Goal: Task Accomplishment & Management: Complete application form

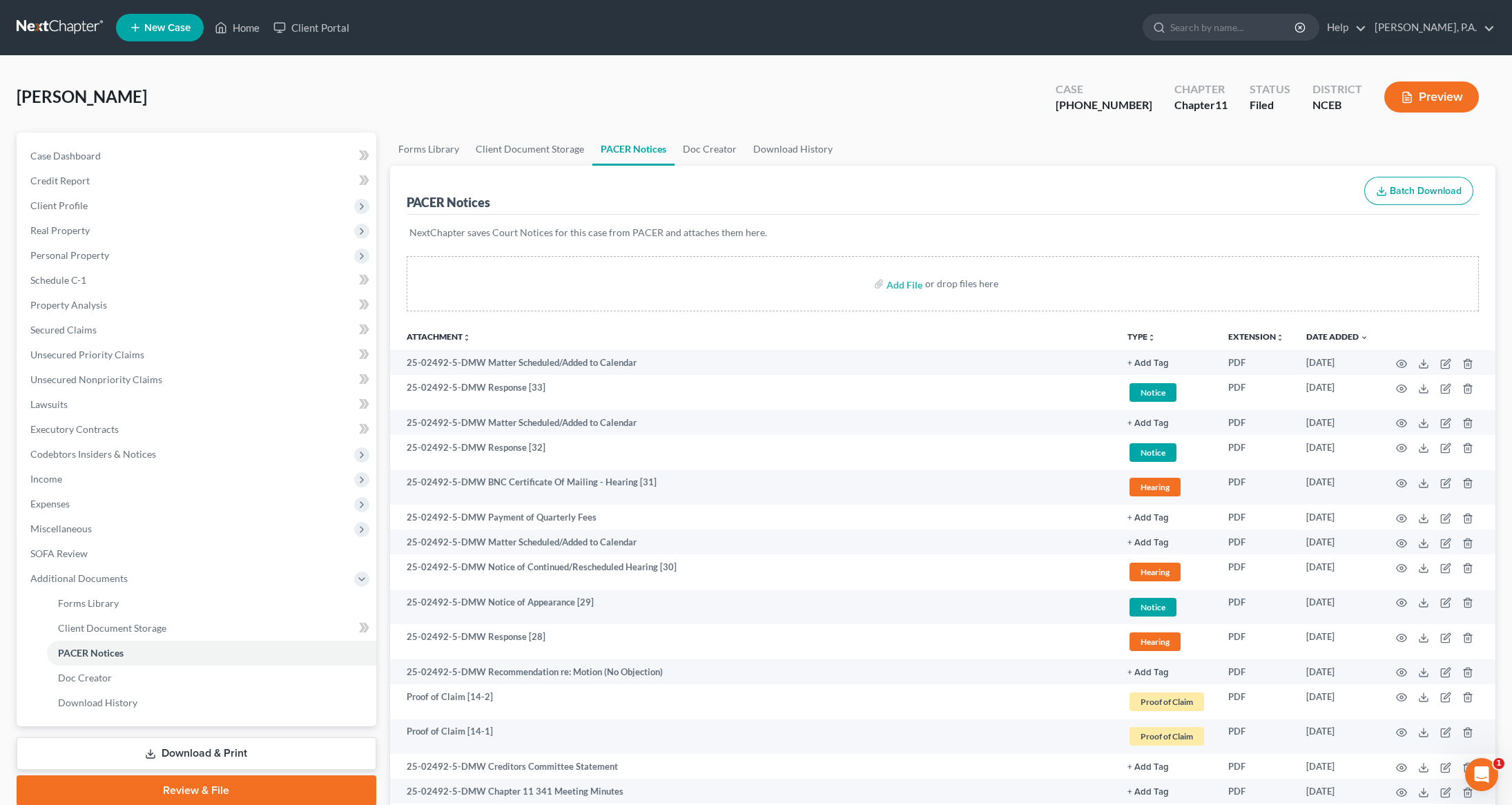
click at [51, 26] on link at bounding box center [61, 28] width 89 height 25
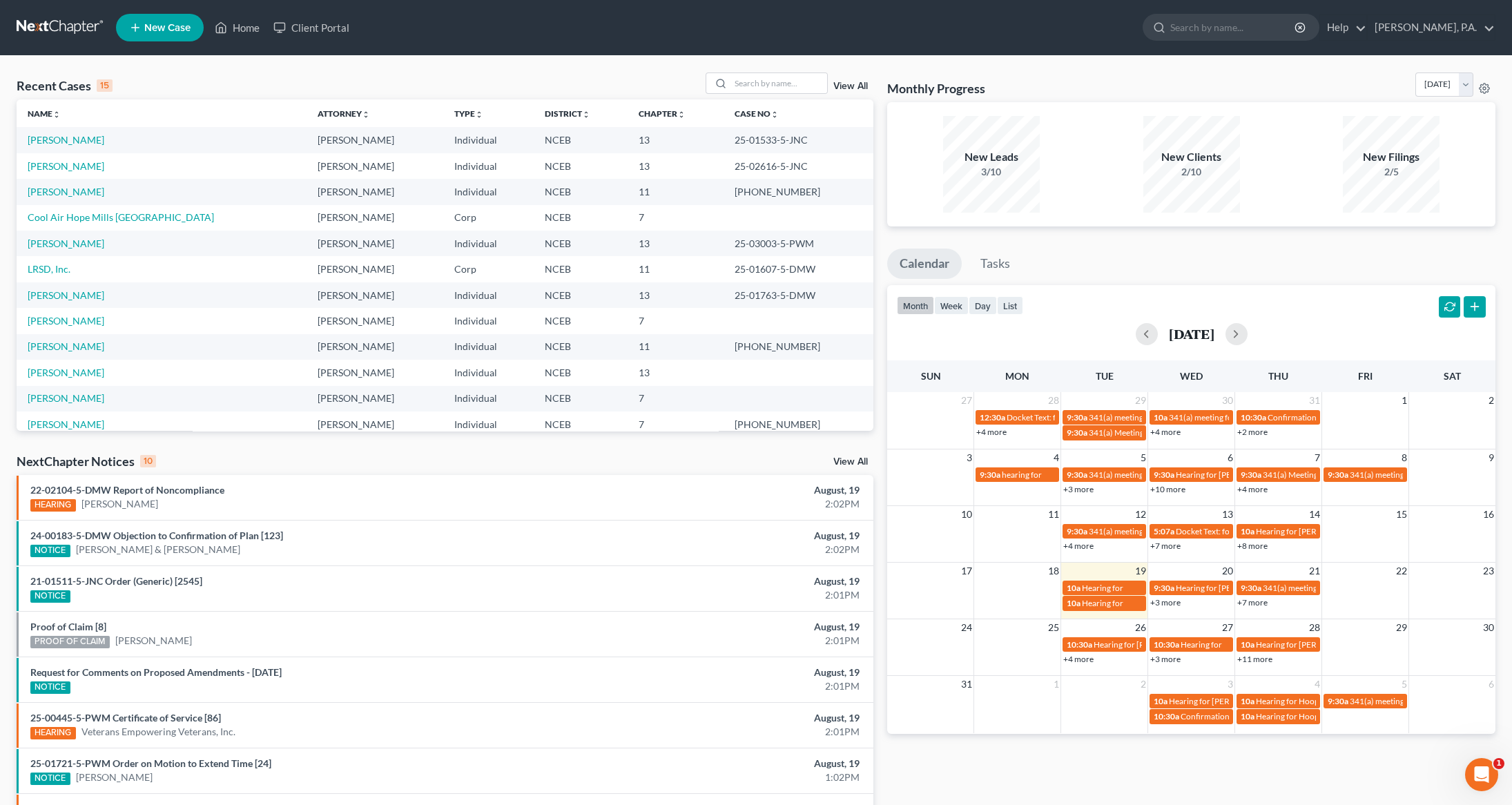
click at [167, 24] on span "New Case" at bounding box center [167, 28] width 46 height 10
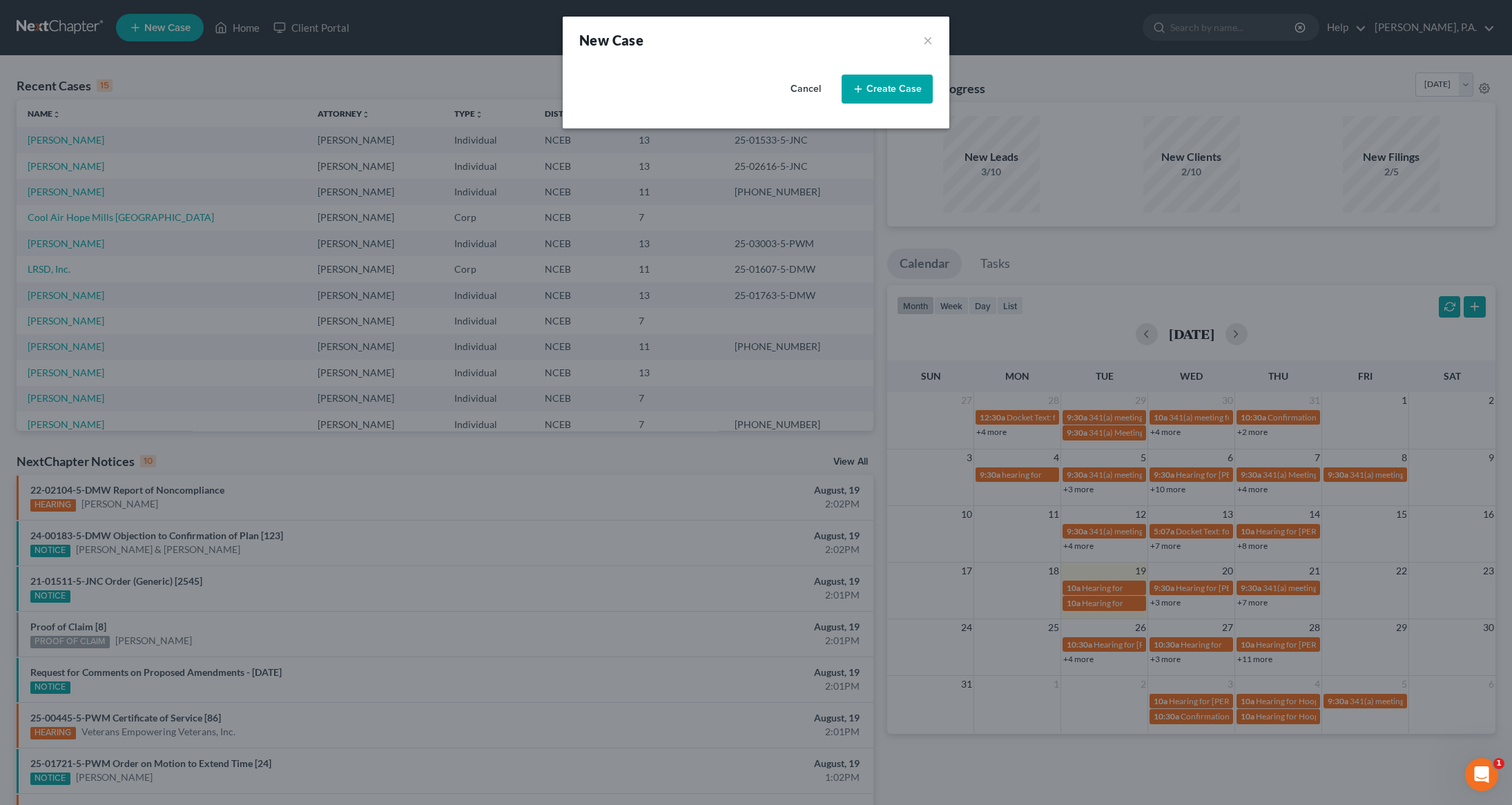
select select "57"
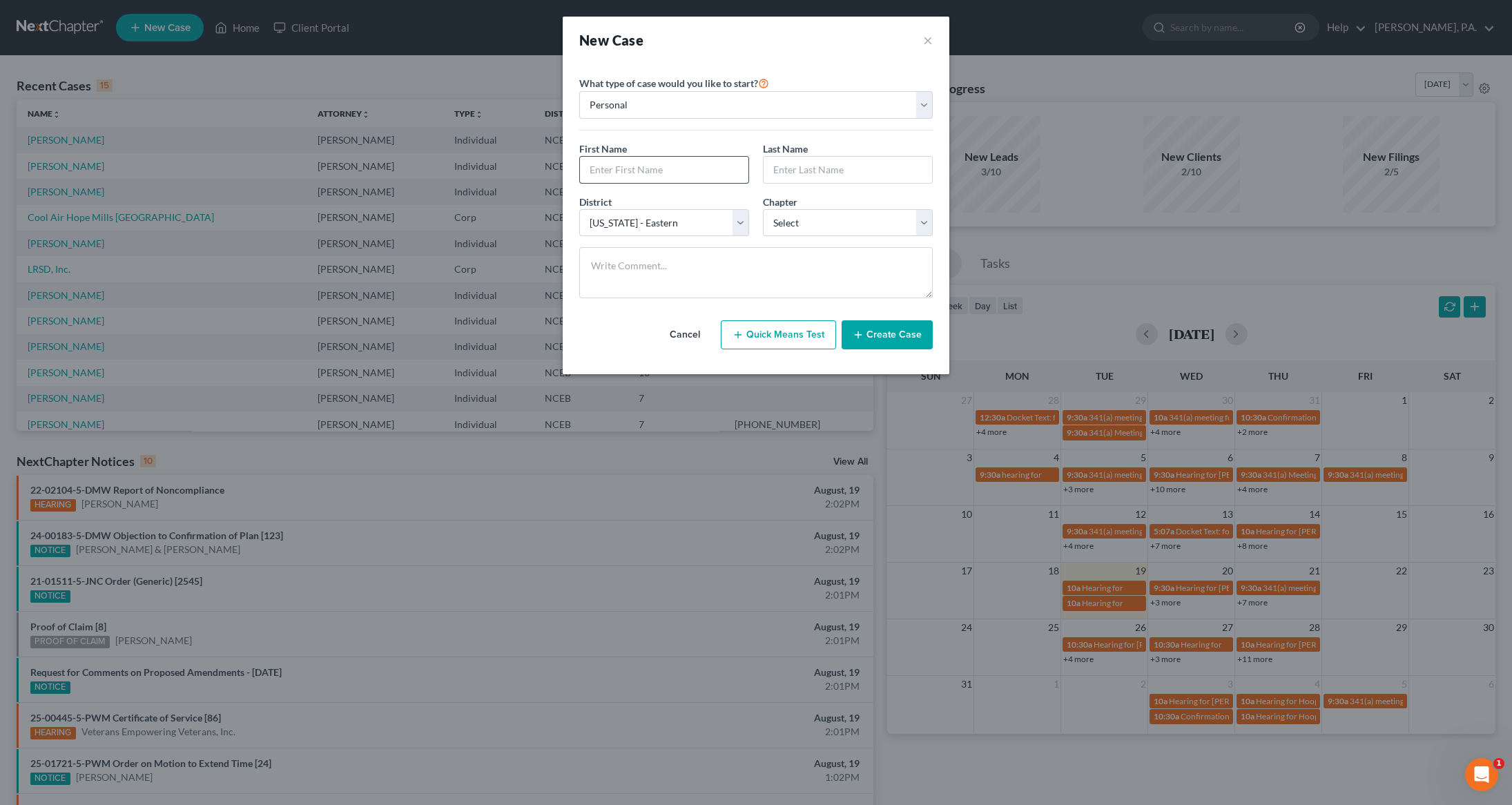
click at [645, 170] on input "text" at bounding box center [664, 170] width 168 height 26
type input "Lecory"
type input "Coleman"
click at [933, 220] on div "Chapter * Select 7 11 12 13" at bounding box center [847, 215] width 183 height 42
click at [927, 220] on select "Select 7 11 12 13" at bounding box center [847, 223] width 170 height 28
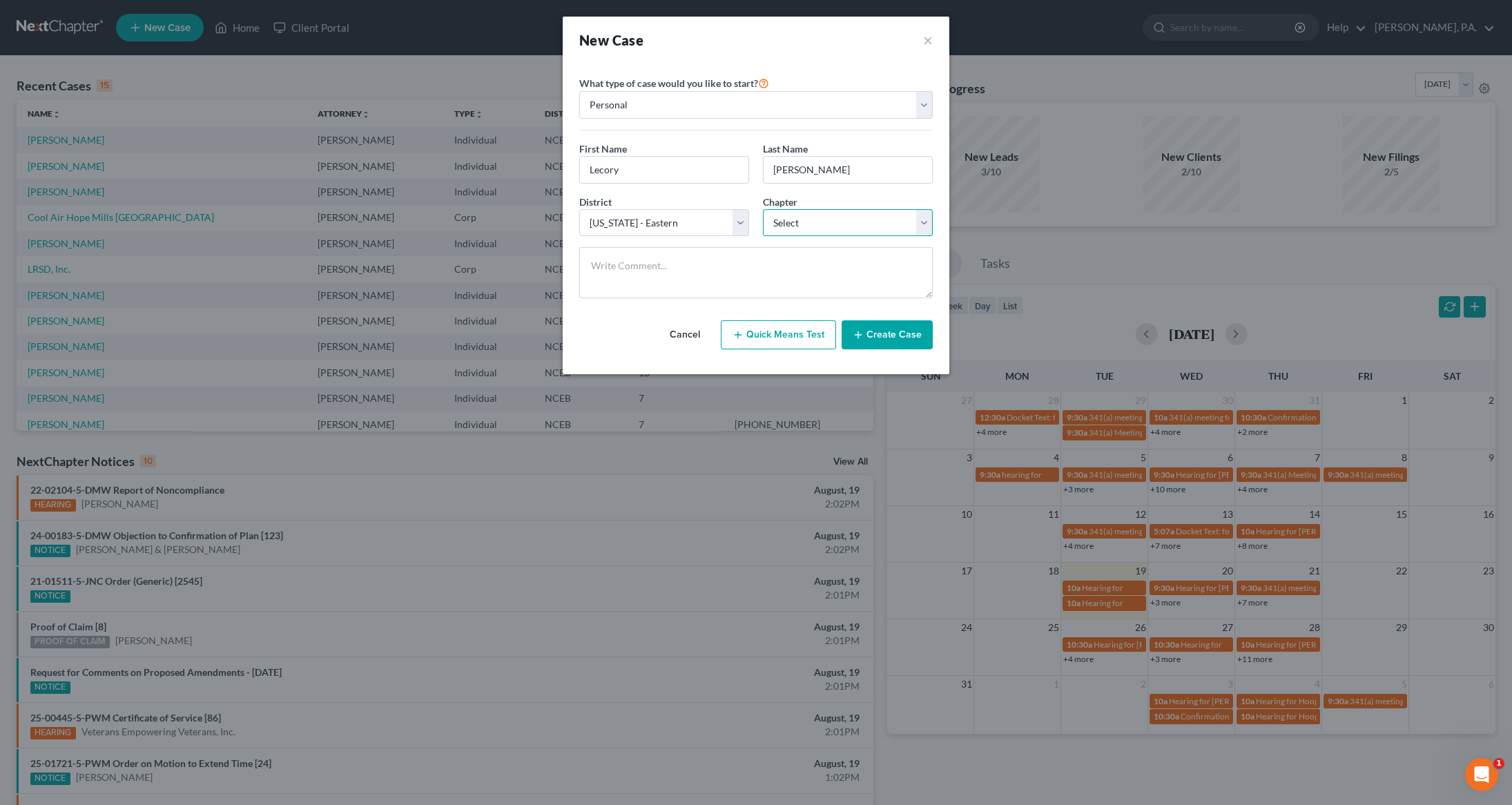
select select "0"
click at [763, 209] on select "Select 7 11 12 13" at bounding box center [847, 223] width 170 height 28
click at [894, 346] on button "Create Case" at bounding box center [888, 335] width 91 height 29
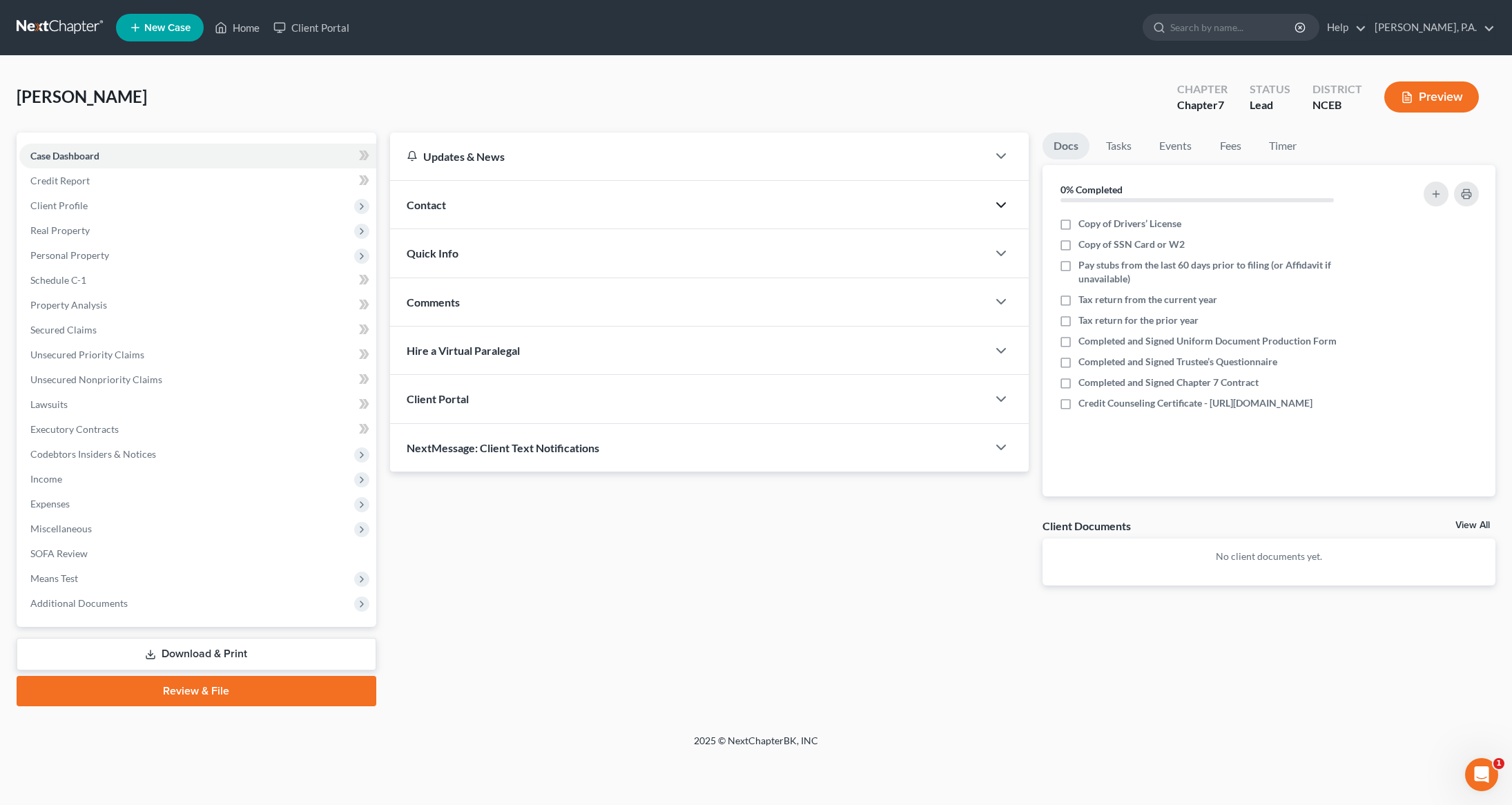
click at [1007, 197] on icon "button" at bounding box center [1001, 205] width 17 height 17
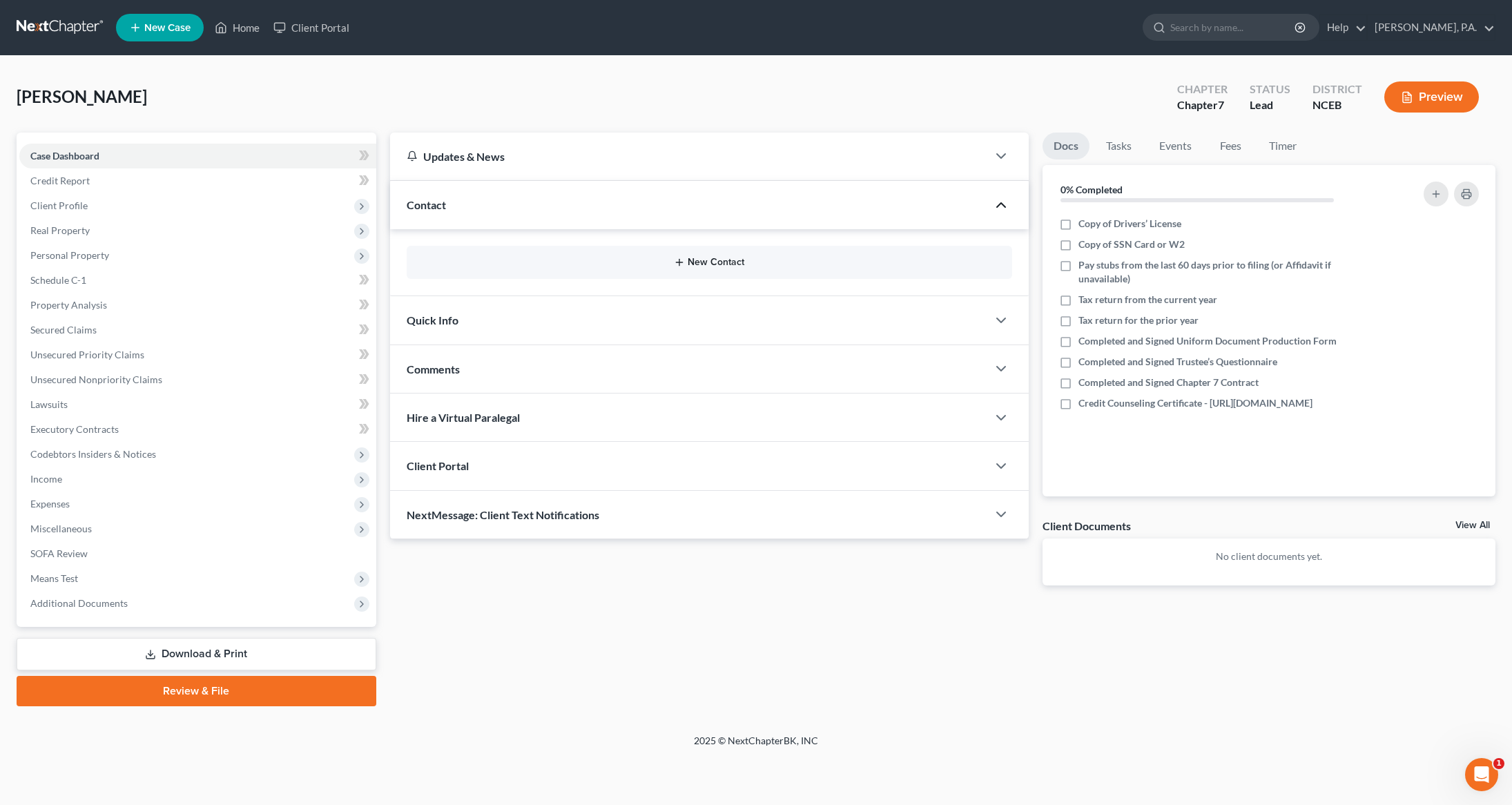
click at [768, 267] on button "New Contact" at bounding box center [710, 262] width 584 height 11
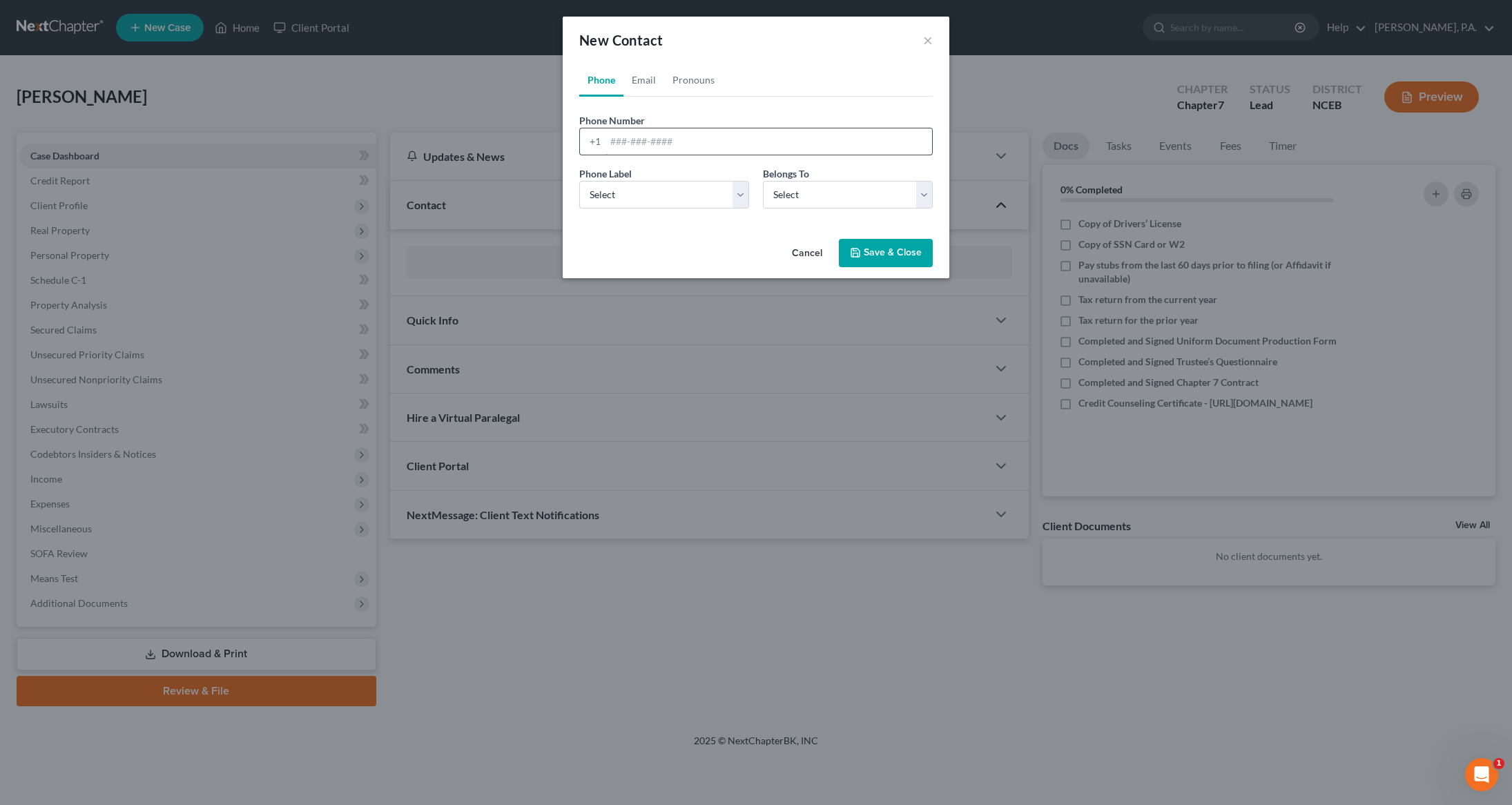
click at [662, 140] on input "tel" at bounding box center [769, 142] width 327 height 26
paste input "(985) 209-5683"
type input "(985) 209-5683"
click at [735, 189] on select "Select Mobile Home Work Other" at bounding box center [664, 195] width 170 height 28
select select "0"
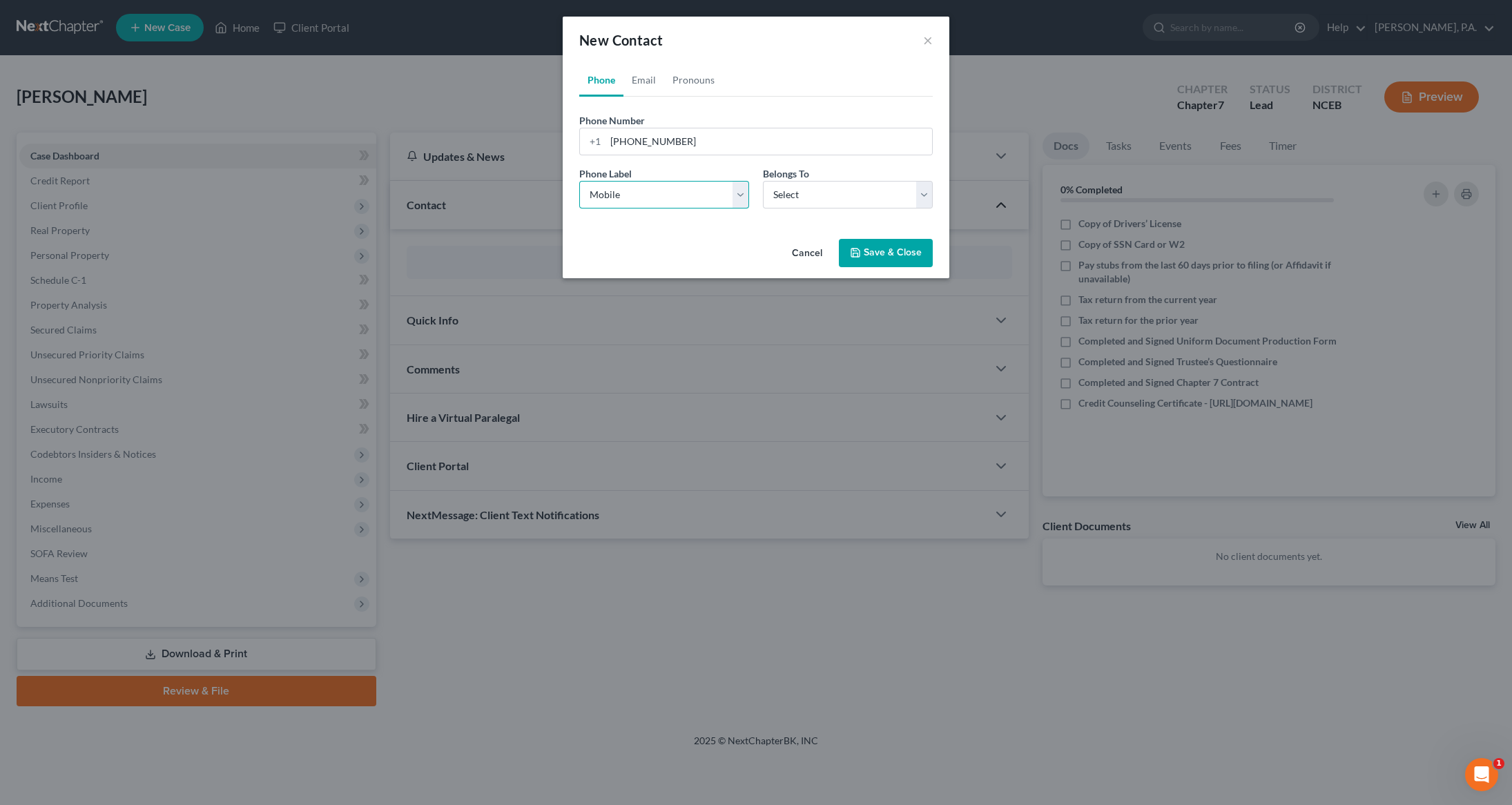
click at [579, 181] on select "Select Mobile Home Work Other" at bounding box center [664, 195] width 170 height 28
click at [653, 78] on link "Email" at bounding box center [644, 80] width 41 height 33
click at [645, 136] on input "email" at bounding box center [769, 142] width 327 height 26
paste input "lecorycoleman@yahoo.com"
type input "lecorycoleman@yahoo.com"
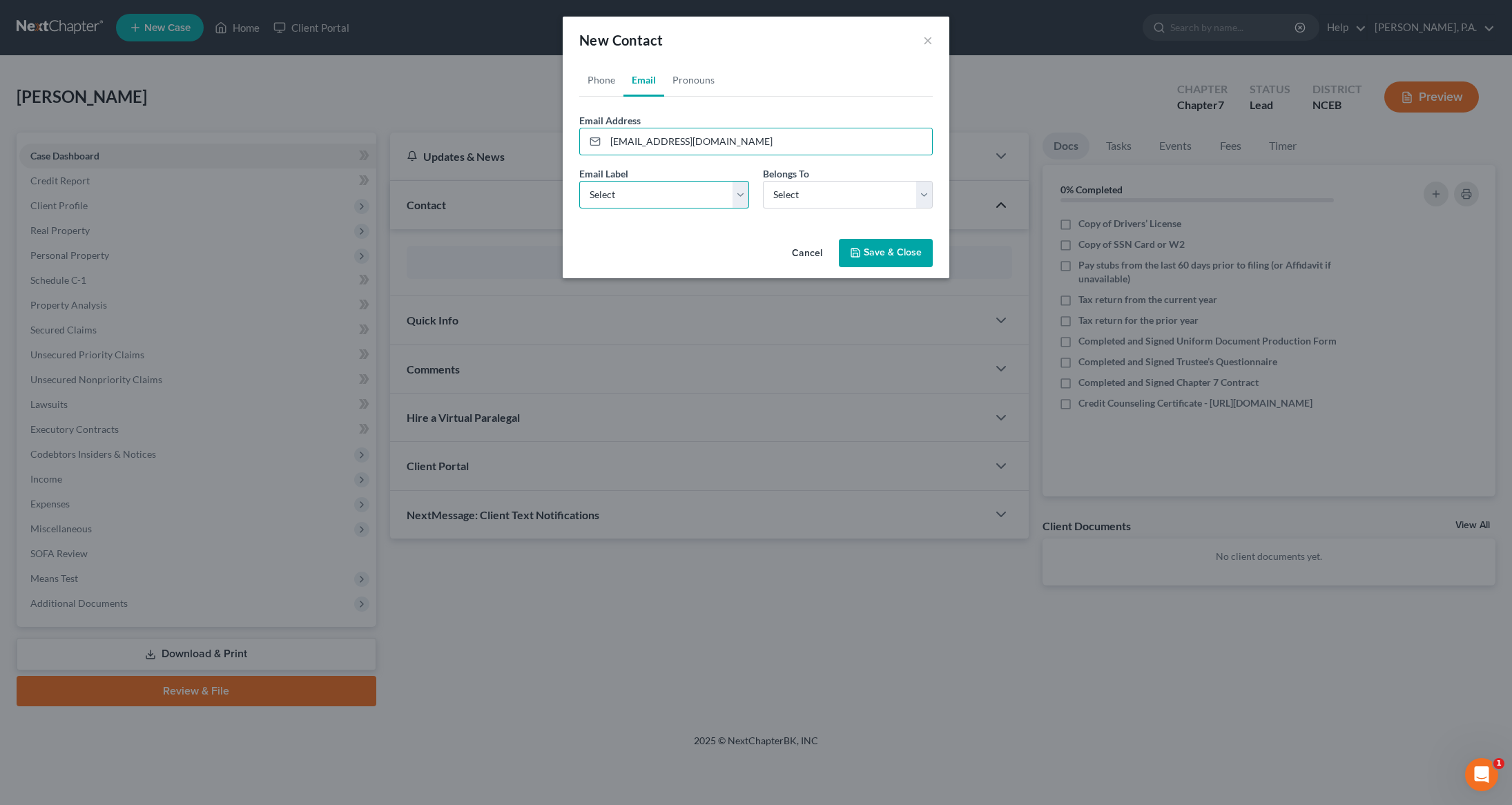
click at [742, 198] on select "Select Home Work Other" at bounding box center [664, 195] width 170 height 28
select select "0"
click at [579, 181] on select "Select Home Work Other" at bounding box center [664, 195] width 170 height 28
click at [922, 193] on select "Select Client Other" at bounding box center [847, 195] width 170 height 28
select select "0"
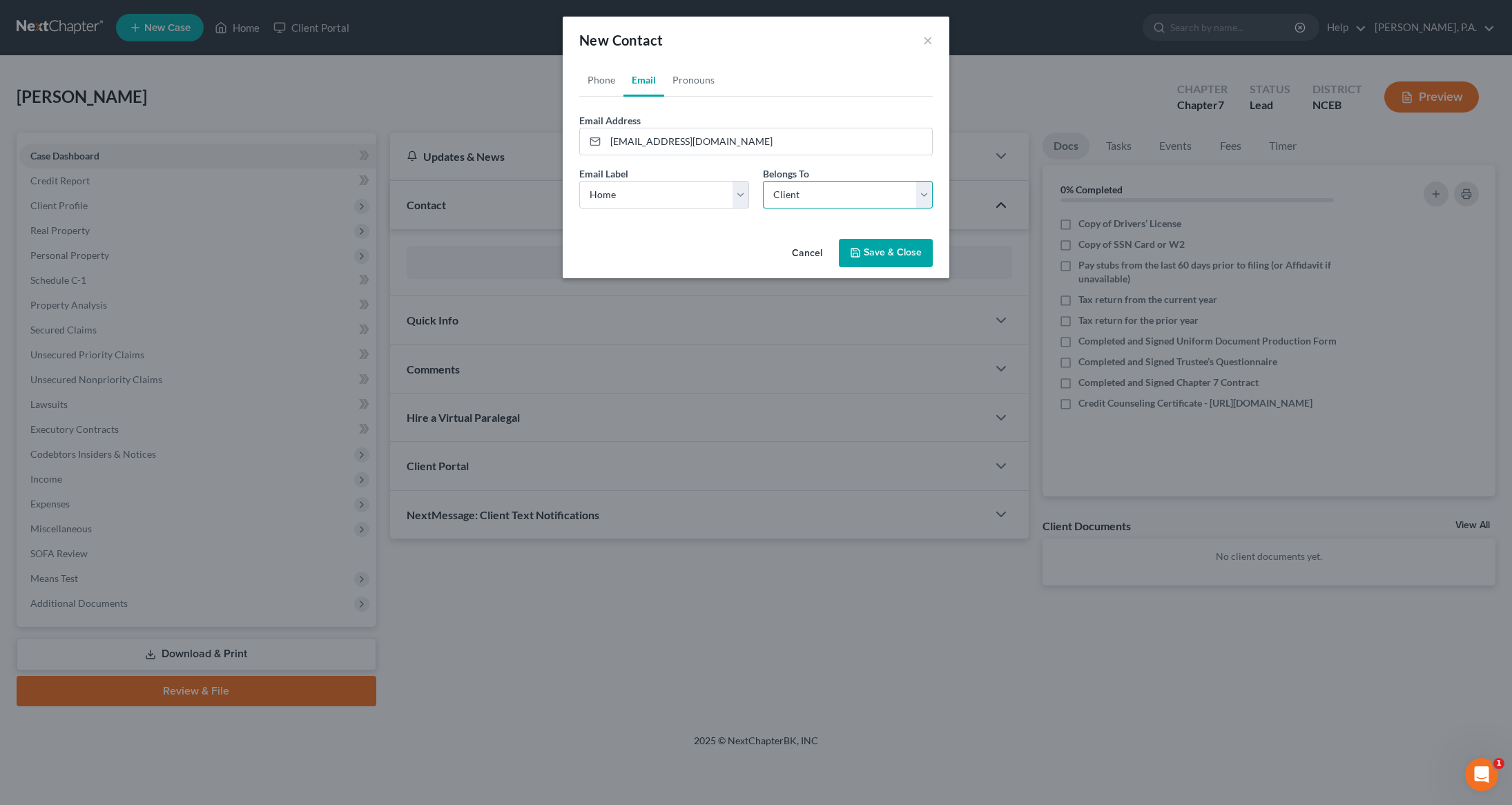
click at [763, 181] on select "Select Client Other" at bounding box center [847, 195] width 170 height 28
click at [858, 253] on polyline "button" at bounding box center [856, 255] width 5 height 3
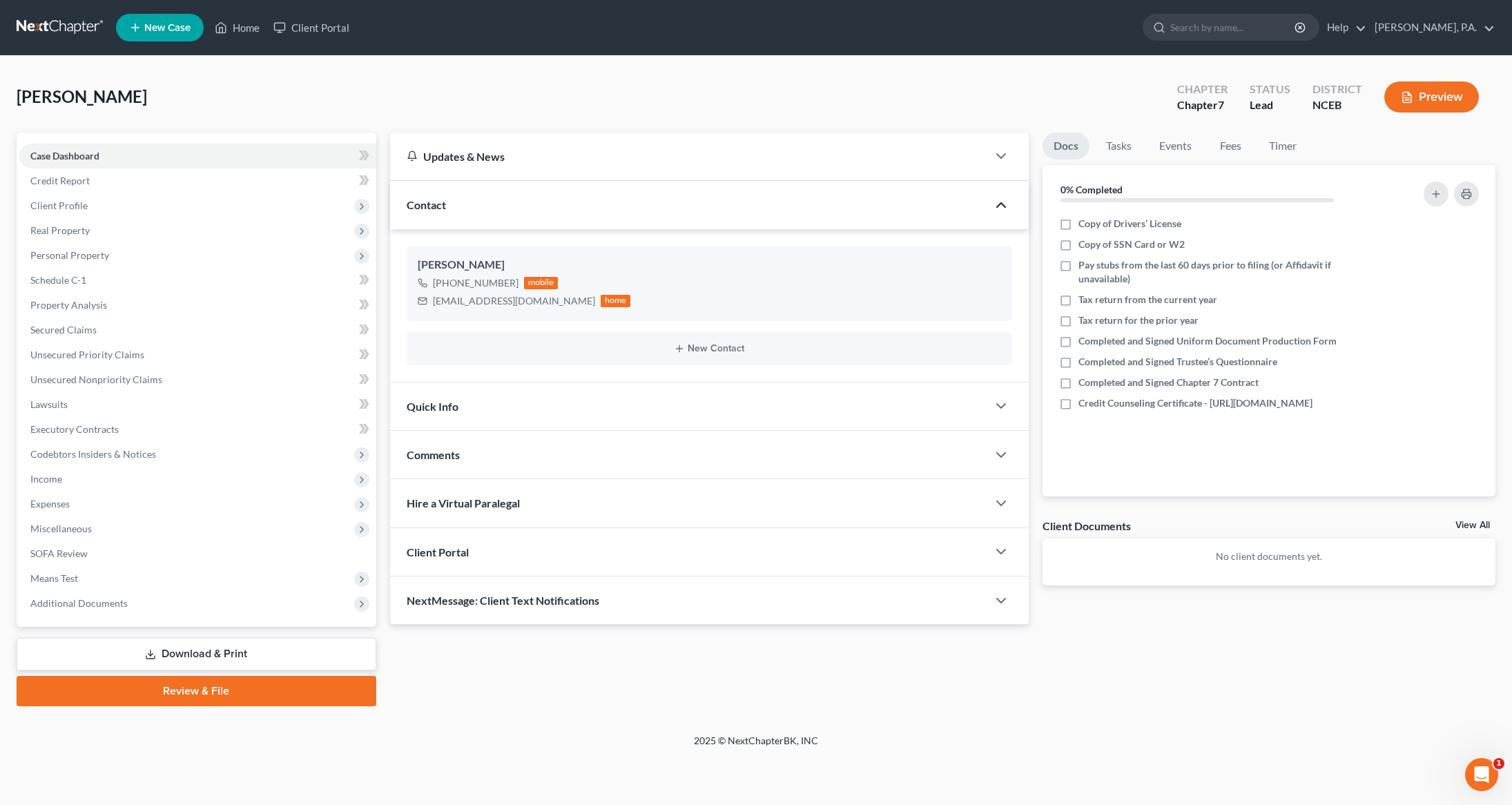
click at [694, 604] on div "NextMessage: Client Text Notifications" at bounding box center [690, 600] width 598 height 48
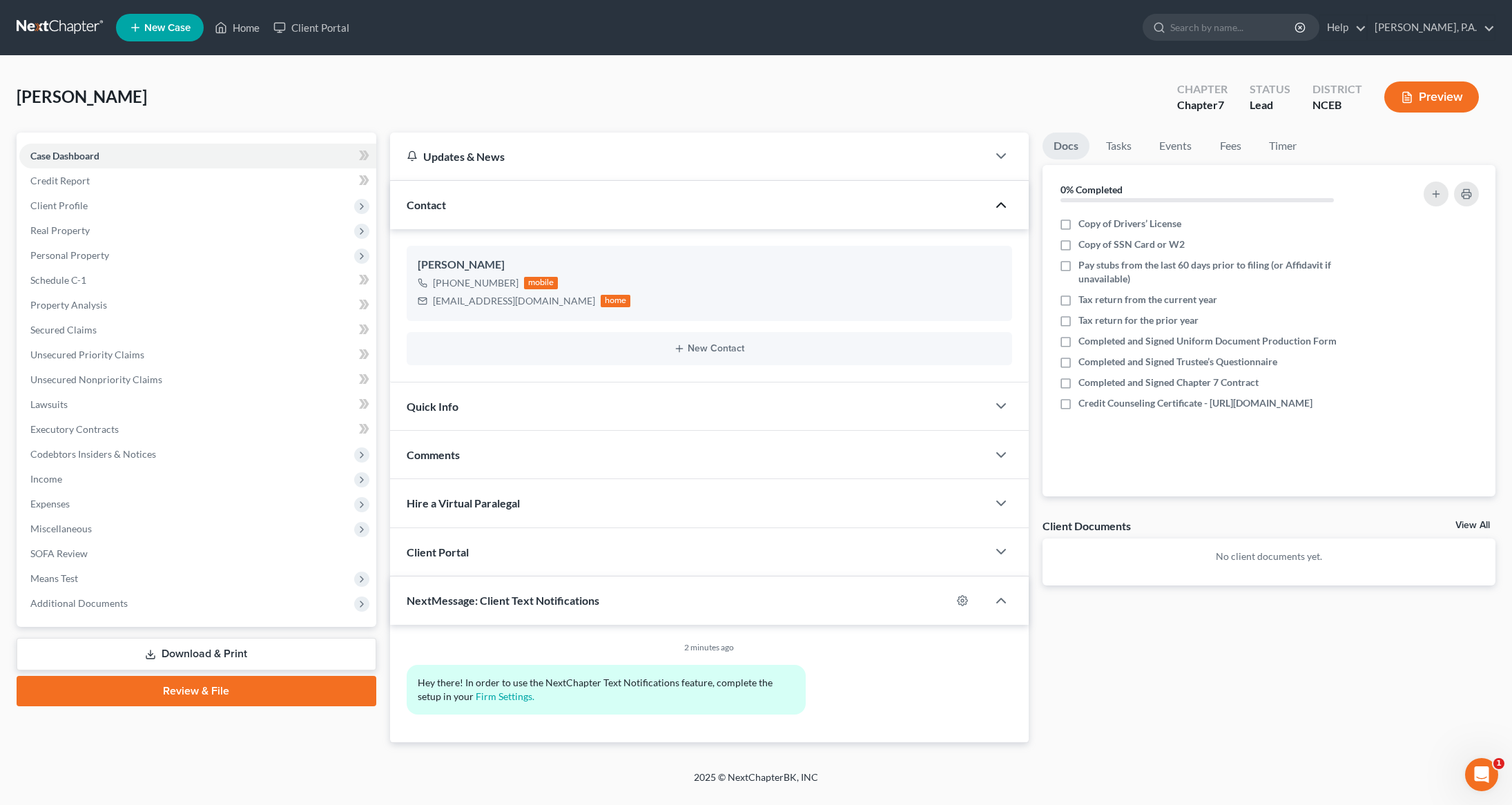
click at [694, 604] on div "NextMessage: Client Text Notifications" at bounding box center [672, 600] width 562 height 48
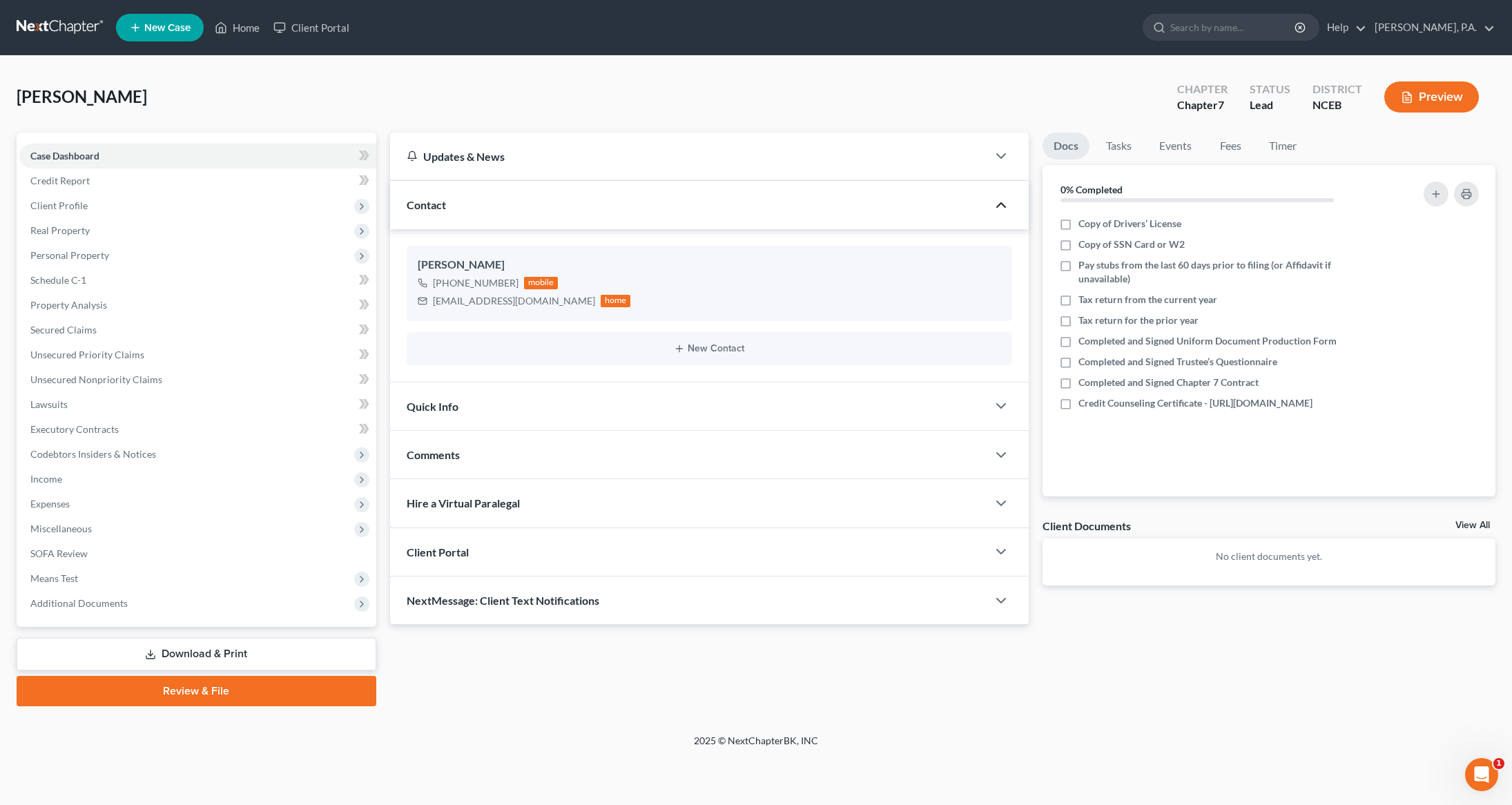
click at [685, 560] on div "Client Portal" at bounding box center [690, 552] width 598 height 48
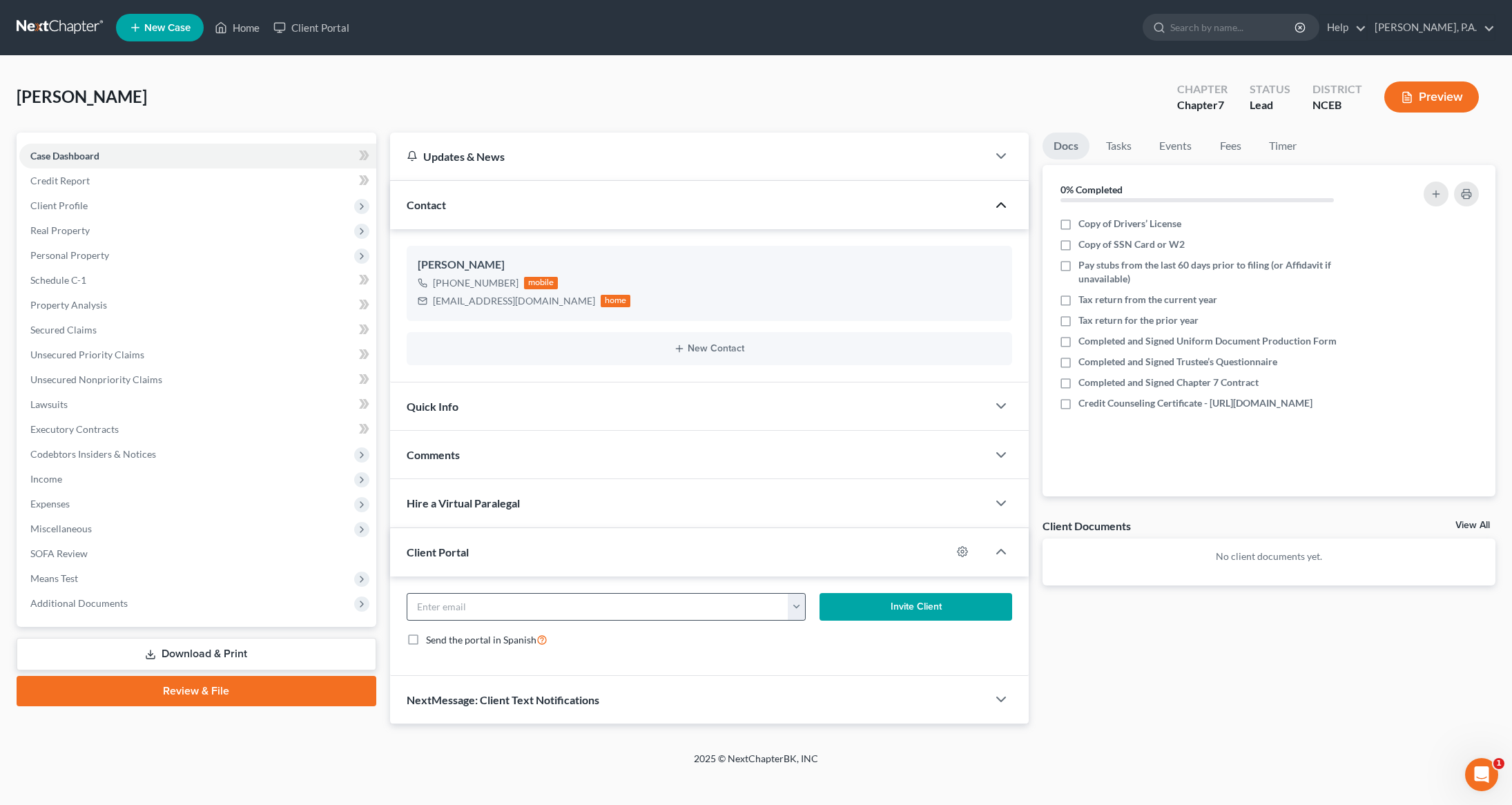
click at [789, 611] on button "button" at bounding box center [796, 607] width 17 height 26
click at [820, 643] on link "lecorycoleman@yahoo.com" at bounding box center [882, 637] width 188 height 24
type input "lecorycoleman@yahoo.com"
click at [908, 611] on button "Invite Client" at bounding box center [916, 607] width 192 height 28
